Goal: Transaction & Acquisition: Purchase product/service

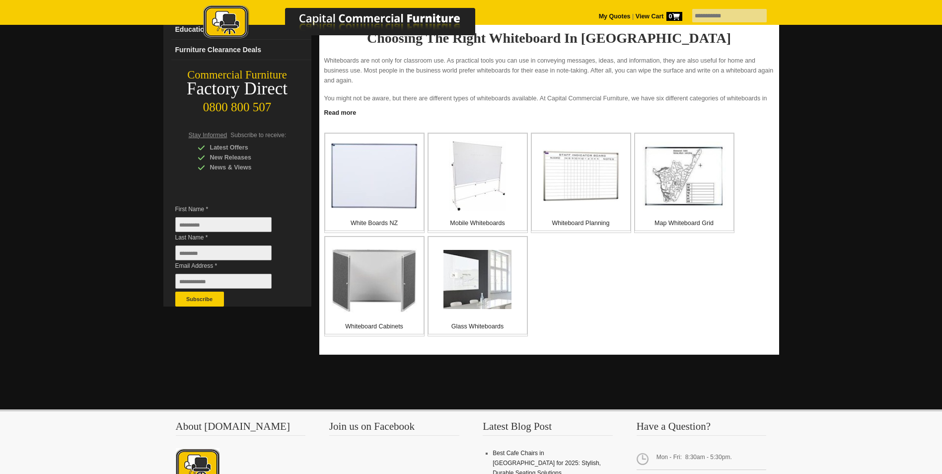
scroll to position [149, 0]
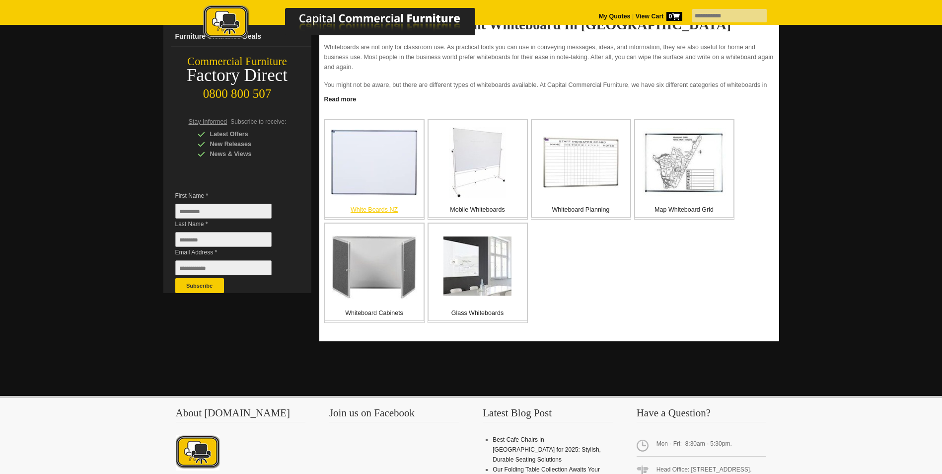
click at [391, 193] on img at bounding box center [374, 162] width 87 height 67
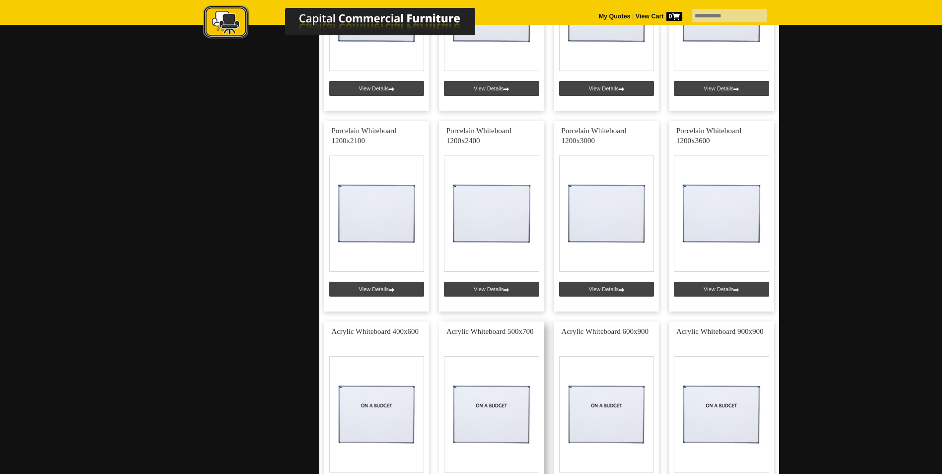
scroll to position [745, 0]
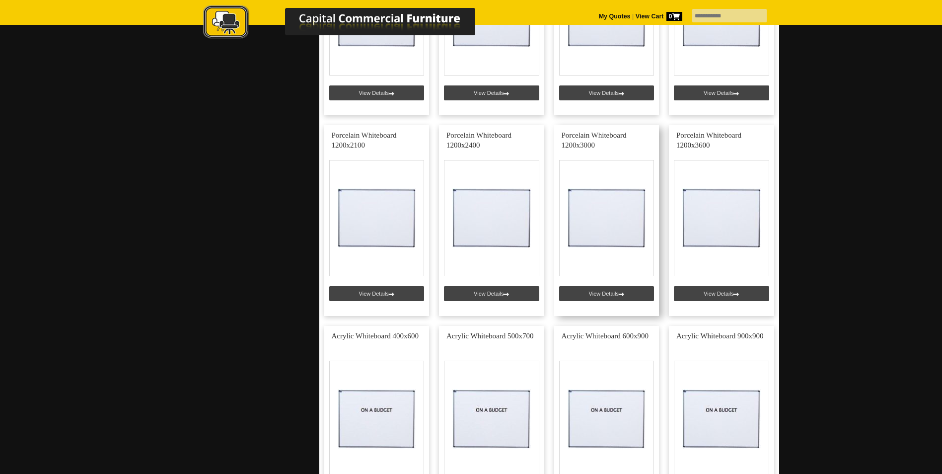
click at [608, 293] on link at bounding box center [606, 220] width 105 height 191
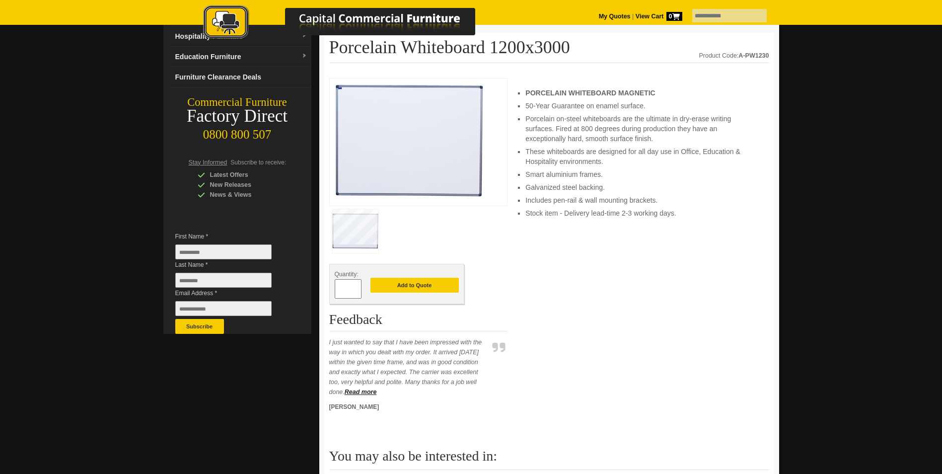
scroll to position [50, 0]
